Goal: Task Accomplishment & Management: Manage account settings

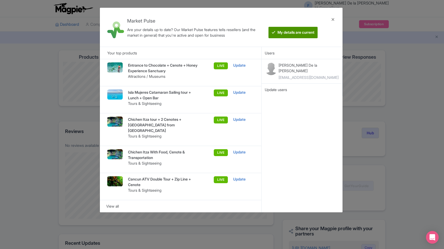
click at [286, 34] on btn "My details are current" at bounding box center [293, 32] width 49 height 11
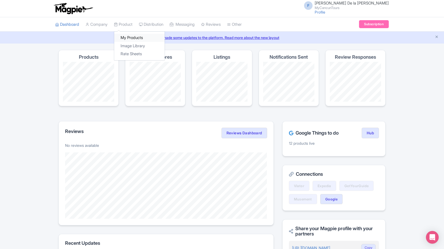
click at [135, 36] on link "My Products" at bounding box center [139, 38] width 50 height 8
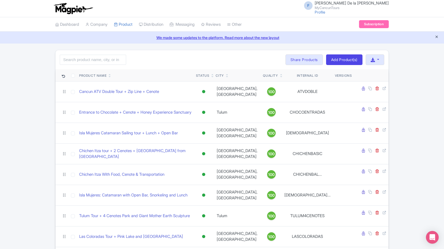
click at [437, 37] on icon "Close announcement" at bounding box center [437, 37] width 4 height 4
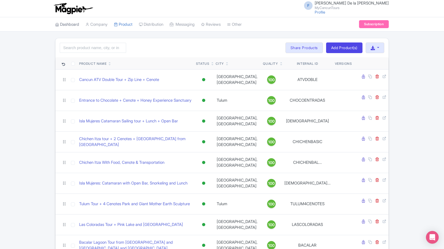
click at [67, 26] on link "Dashboard" at bounding box center [67, 24] width 24 height 15
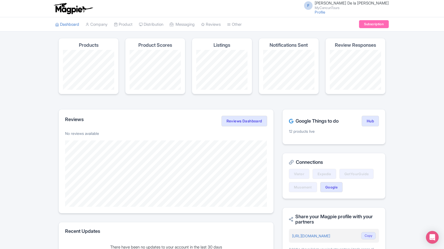
click at [357, 4] on span "[PERSON_NAME]" at bounding box center [352, 3] width 74 height 5
click at [430, 22] on div "Dashboard Company Product My Products Image Library Rate Sheets Distribution Ma…" at bounding box center [222, 24] width 444 height 15
click at [431, 237] on icon "Open Intercom Messenger" at bounding box center [432, 237] width 6 height 7
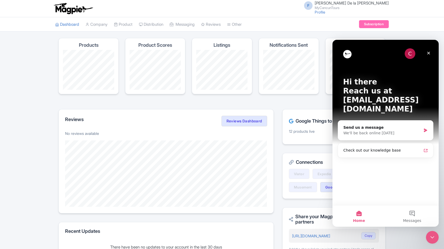
click at [266, 102] on div "Magpie recommends Respond to more reviews You currently have unresponded review…" at bounding box center [222, 204] width 334 height 333
click at [428, 54] on icon "Close" at bounding box center [429, 53] width 4 height 4
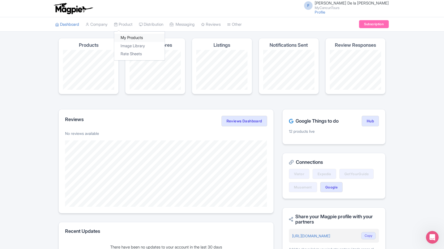
click at [130, 39] on link "My Products" at bounding box center [139, 38] width 50 height 8
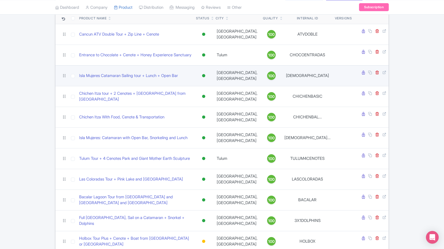
scroll to position [85, 0]
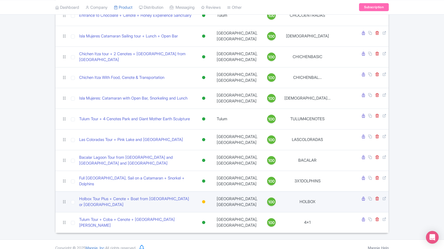
click at [205, 200] on div at bounding box center [203, 201] width 3 height 3
click at [206, 206] on div "Active" at bounding box center [190, 211] width 31 height 10
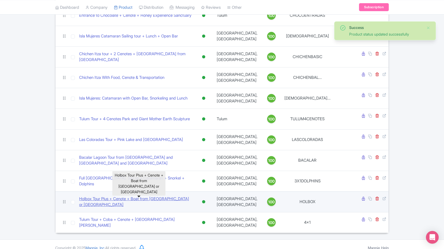
click at [135, 196] on link "Holbox Tour Plus + Cenote + Boat from [GEOGRAPHIC_DATA] or [GEOGRAPHIC_DATA]" at bounding box center [135, 202] width 113 height 12
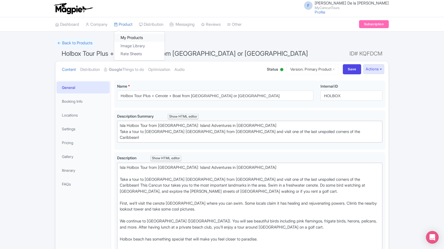
click at [132, 39] on link "My Products" at bounding box center [139, 38] width 50 height 8
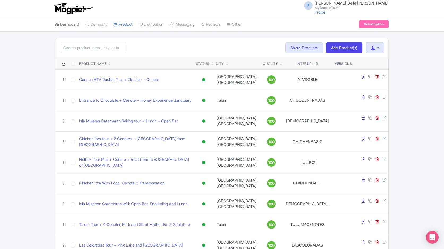
click at [73, 26] on link "Dashboard" at bounding box center [67, 24] width 24 height 15
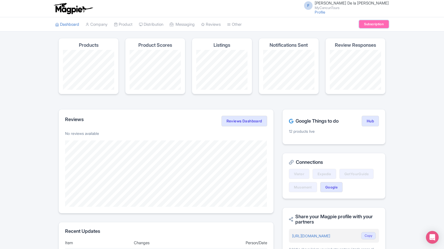
click at [371, 25] on link "Subscription" at bounding box center [374, 24] width 30 height 8
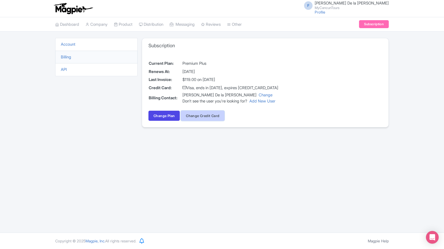
click at [199, 118] on button "Change Credit Card" at bounding box center [203, 116] width 44 height 10
click at [71, 22] on link "Dashboard" at bounding box center [67, 24] width 24 height 15
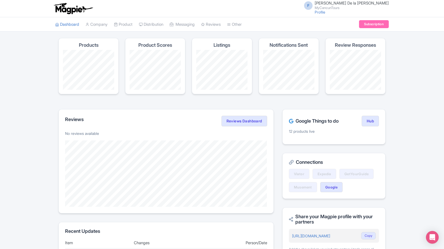
click at [361, 6] on small "MyCancunTours" at bounding box center [352, 7] width 74 height 3
click at [360, 32] on link "Settings" at bounding box center [363, 33] width 50 height 8
